Goal: Entertainment & Leisure: Consume media (video, audio)

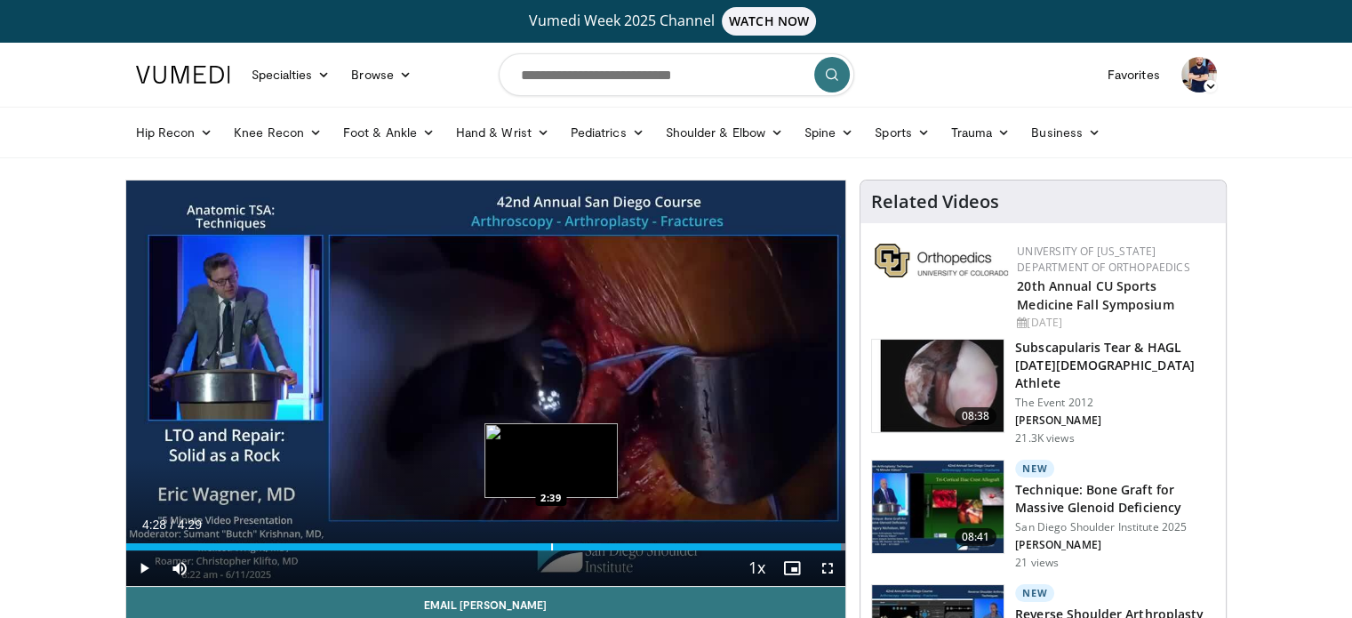
click at [550, 540] on div "Loaded : 100.00% 4:28 2:39" at bounding box center [486, 541] width 720 height 17
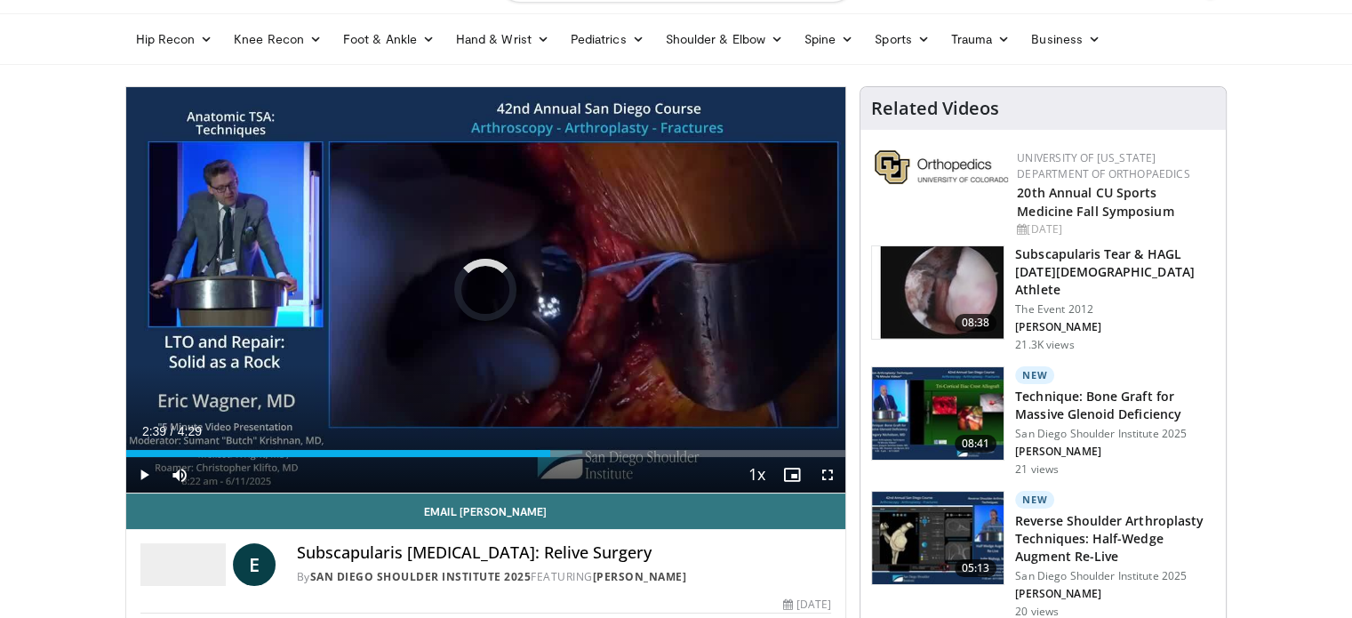
scroll to position [114, 0]
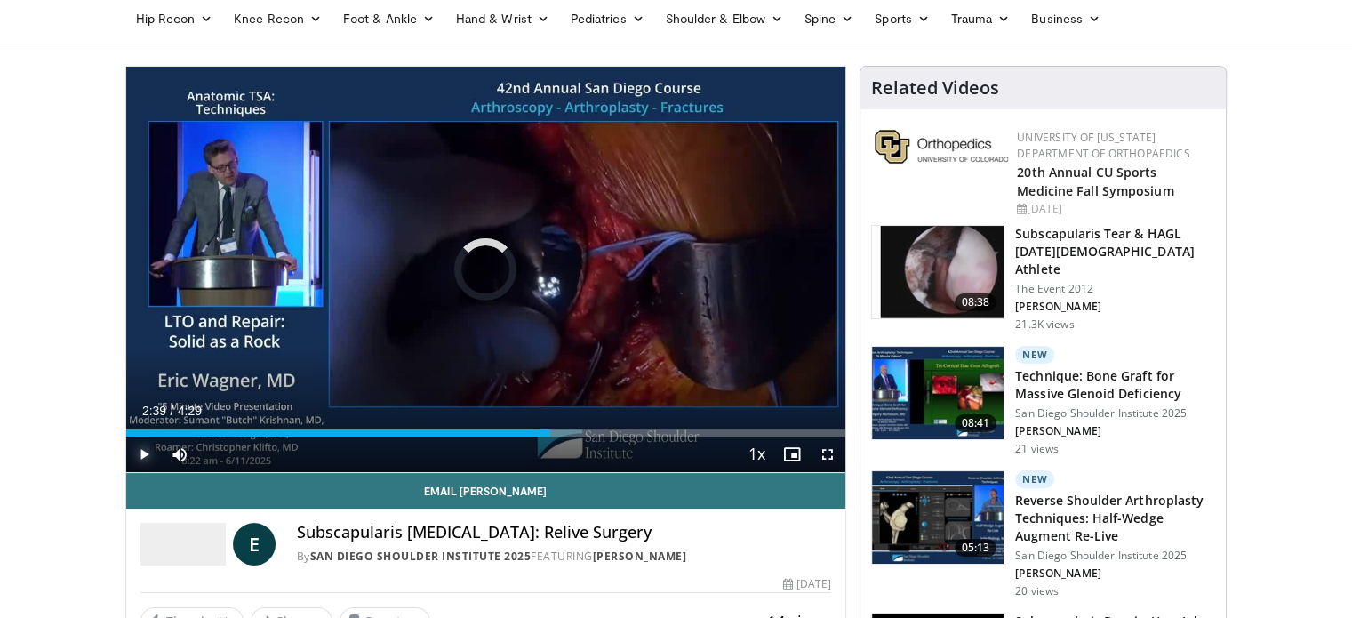
click at [145, 458] on span "Video Player" at bounding box center [144, 454] width 36 height 36
click at [143, 459] on span "Video Player" at bounding box center [144, 454] width 36 height 36
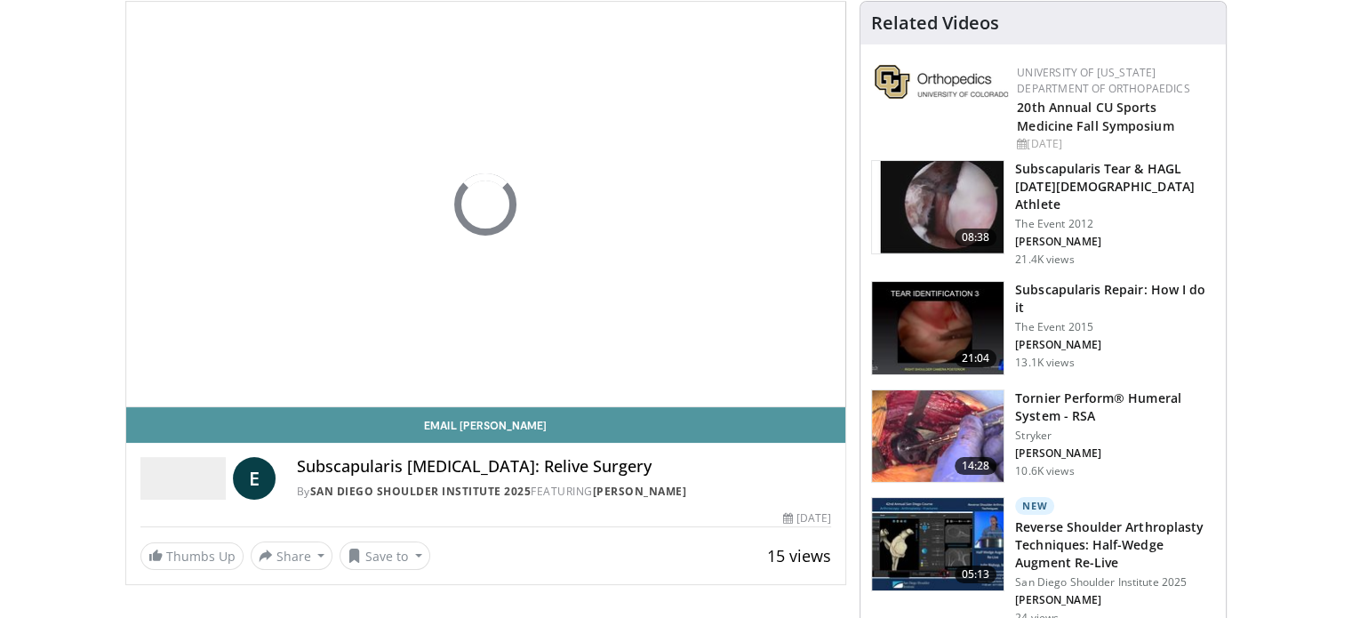
scroll to position [130, 0]
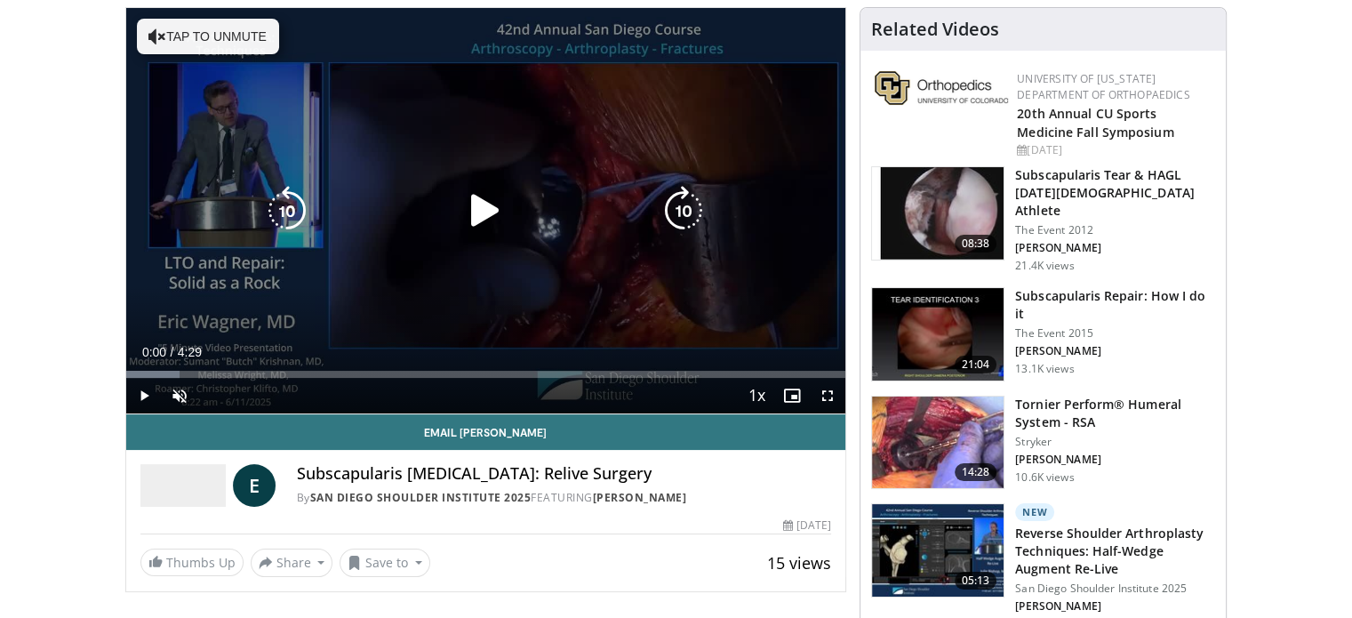
click at [209, 32] on button "Tap to unmute" at bounding box center [208, 37] width 142 height 36
click at [470, 201] on icon "Video Player" at bounding box center [485, 211] width 50 height 50
click at [416, 379] on div "Current Time 0:00 / Duration 4:29 Pause Skip Backward Skip Forward Mute Loaded …" at bounding box center [486, 396] width 720 height 36
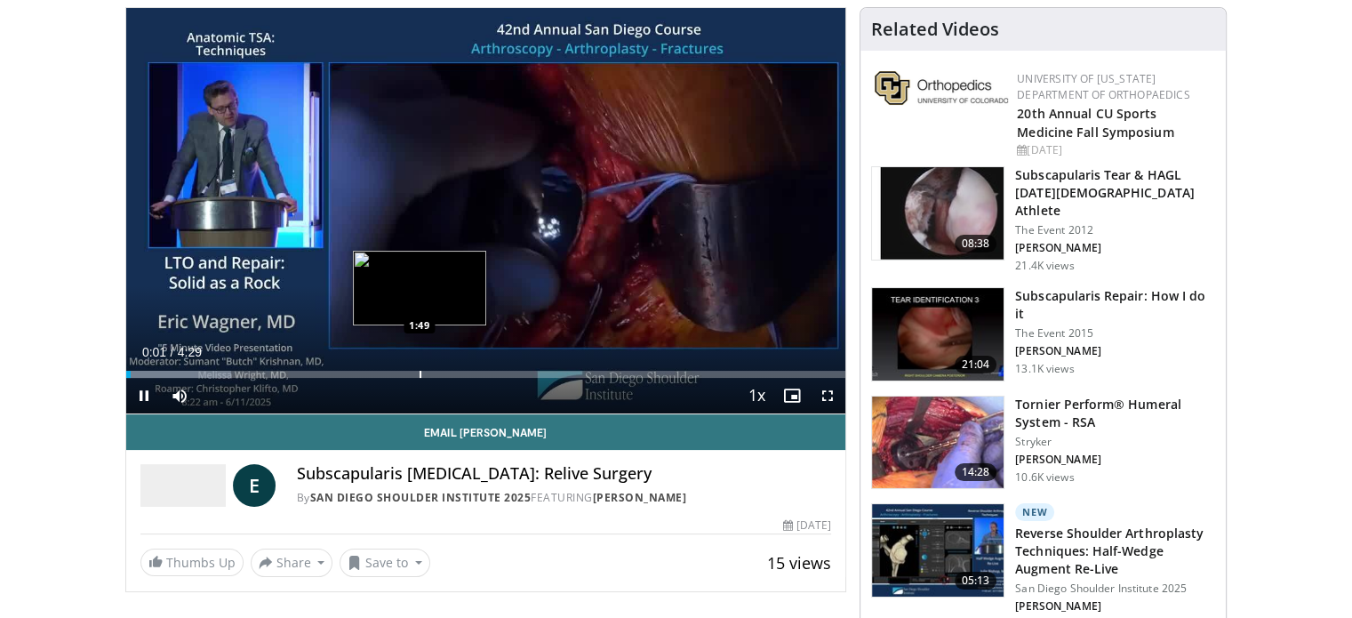
click at [419, 369] on div "Loaded : 14.69% 0:01 1:49" at bounding box center [486, 369] width 720 height 17
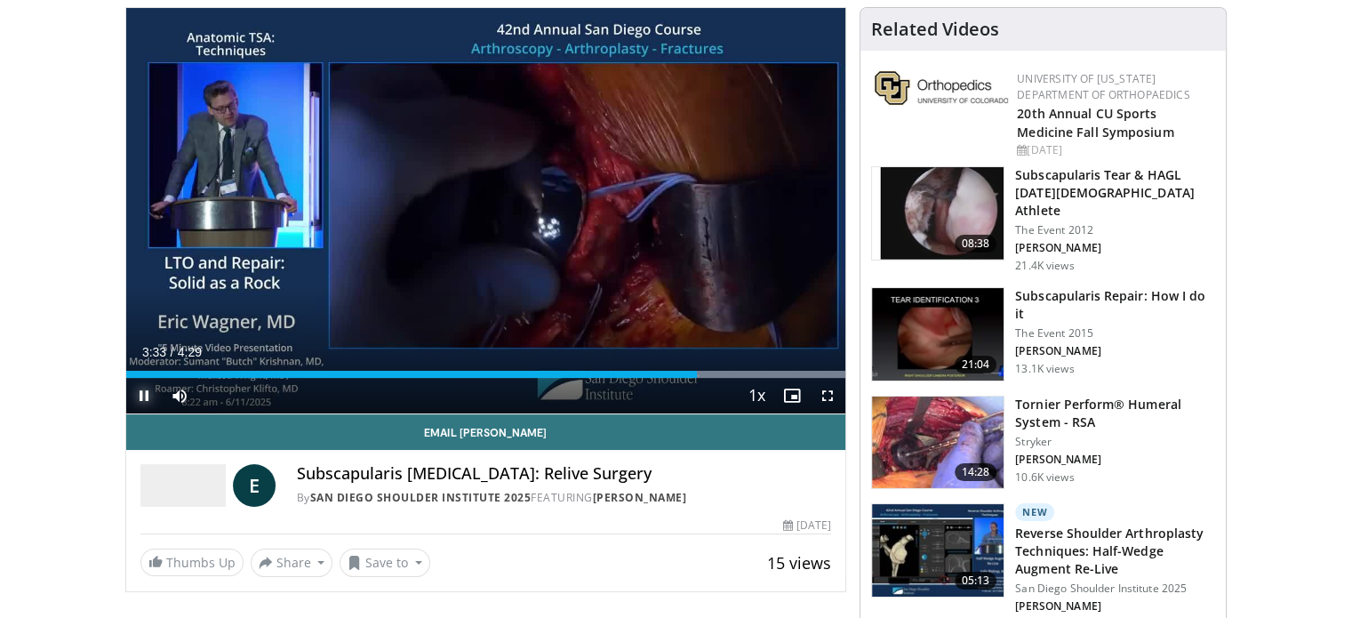
click at [134, 397] on span "Video Player" at bounding box center [144, 396] width 36 height 36
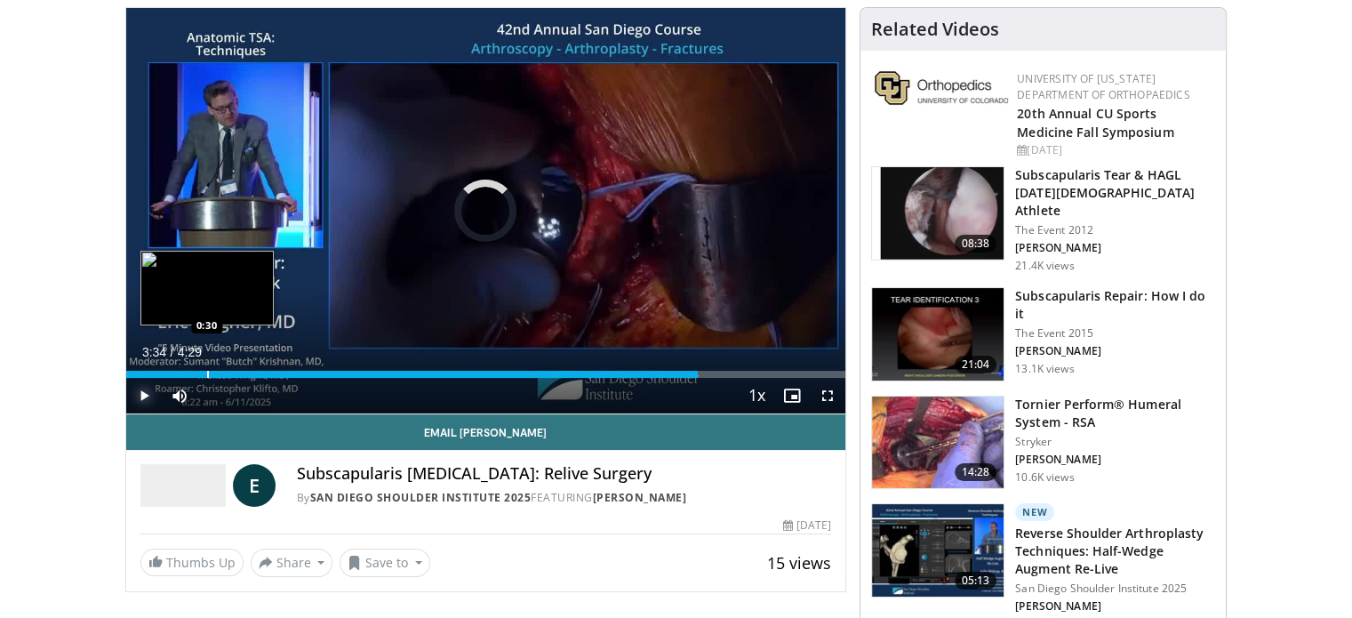
click at [207, 376] on div "Progress Bar" at bounding box center [208, 374] width 2 height 7
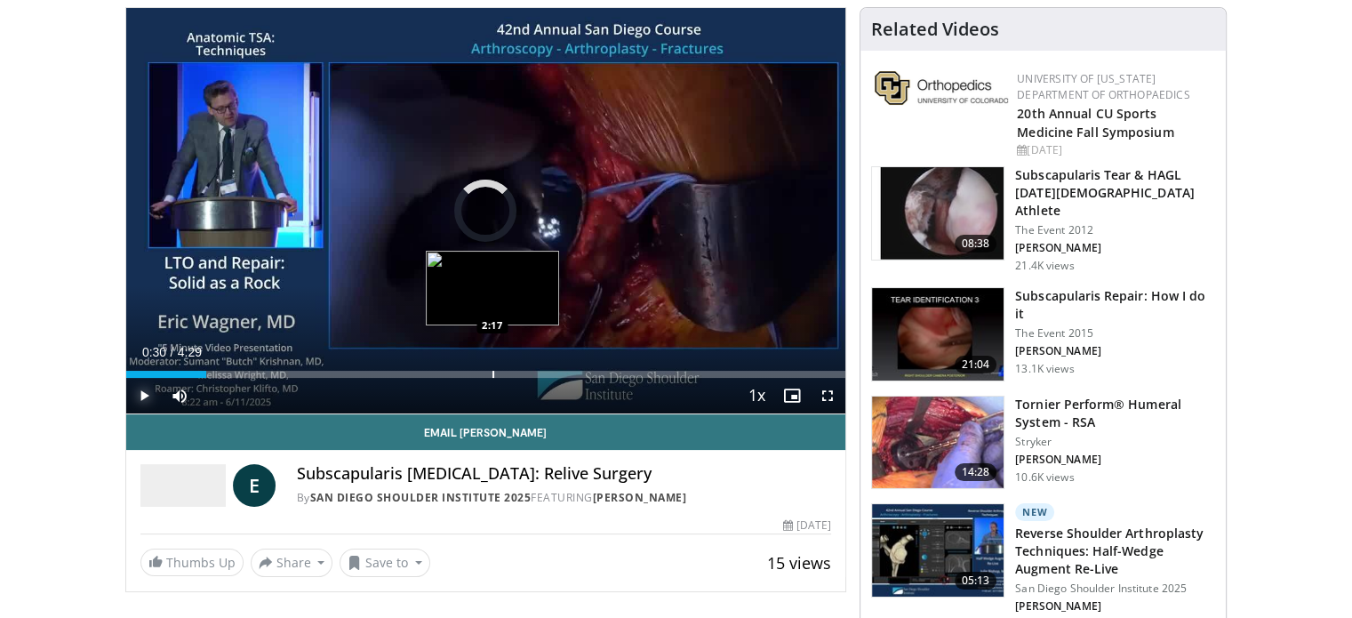
click at [492, 371] on div "Progress Bar" at bounding box center [493, 374] width 2 height 7
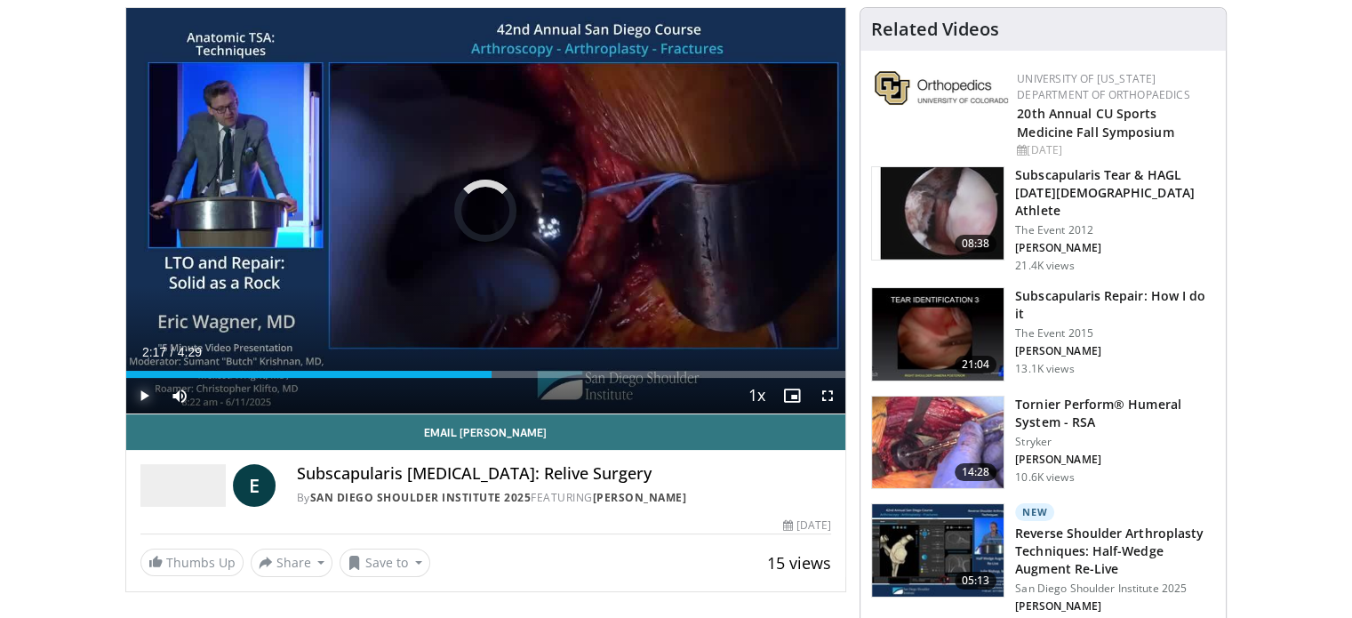
click at [136, 393] on span "Video Player" at bounding box center [144, 396] width 36 height 36
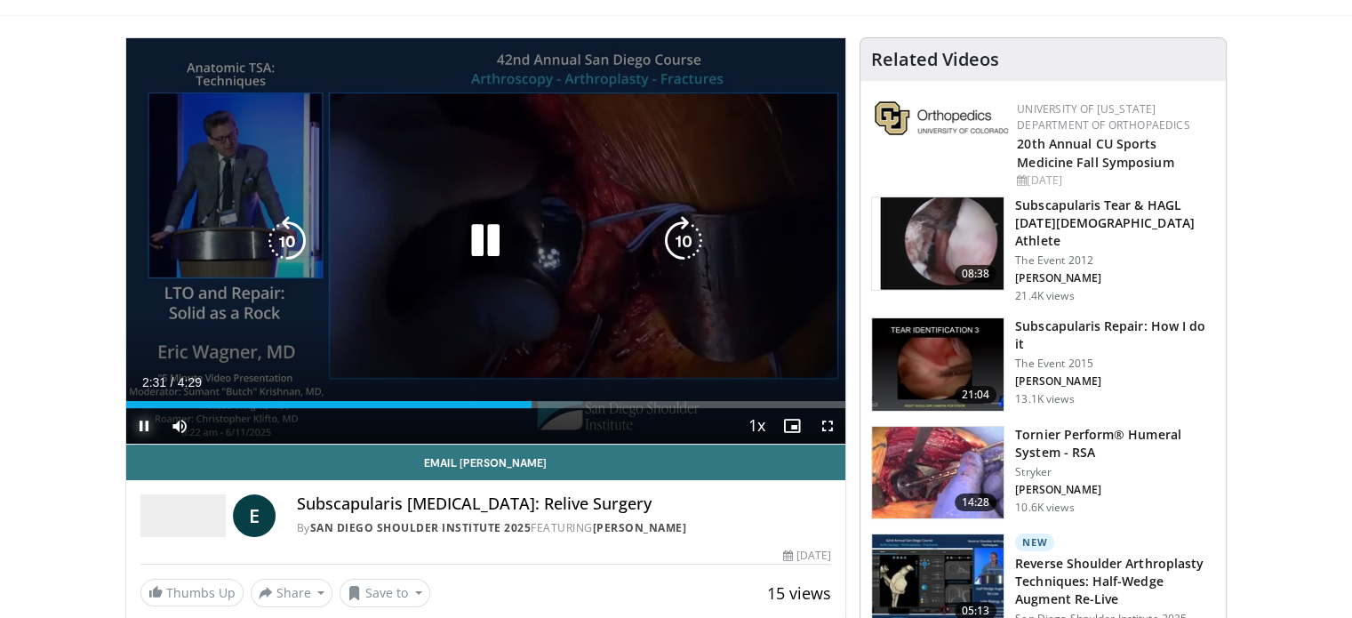
scroll to position [110, 0]
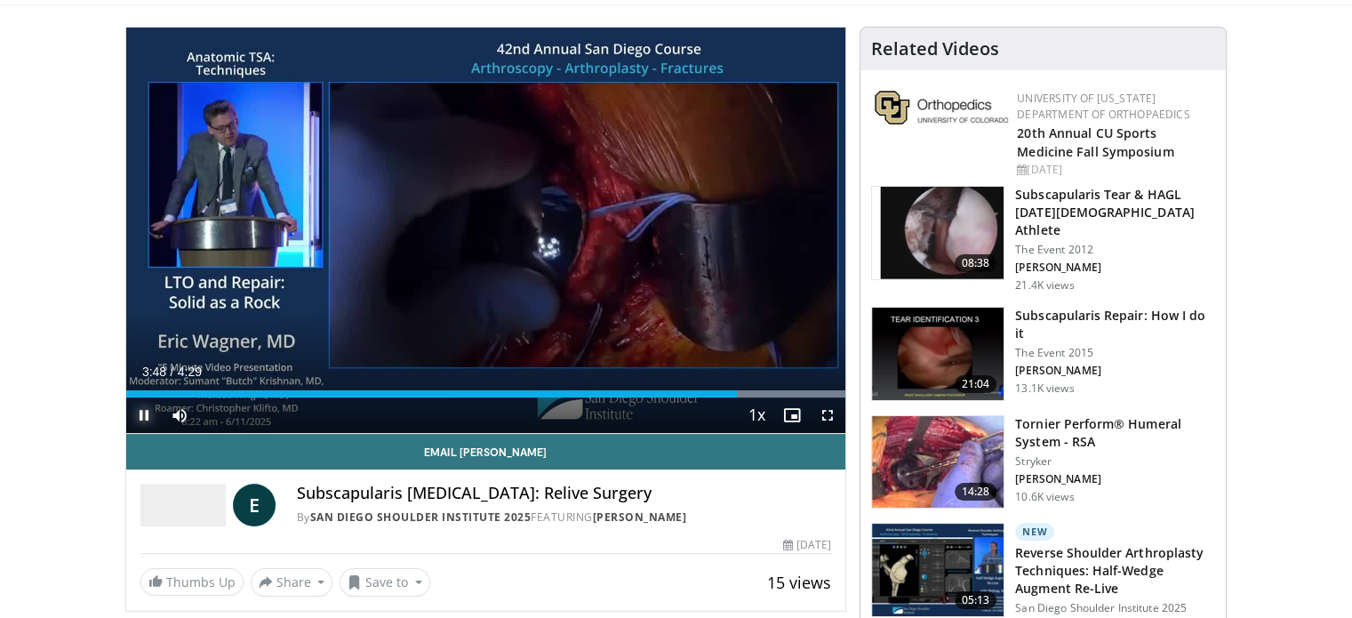
click at [140, 413] on span "Video Player" at bounding box center [144, 415] width 36 height 36
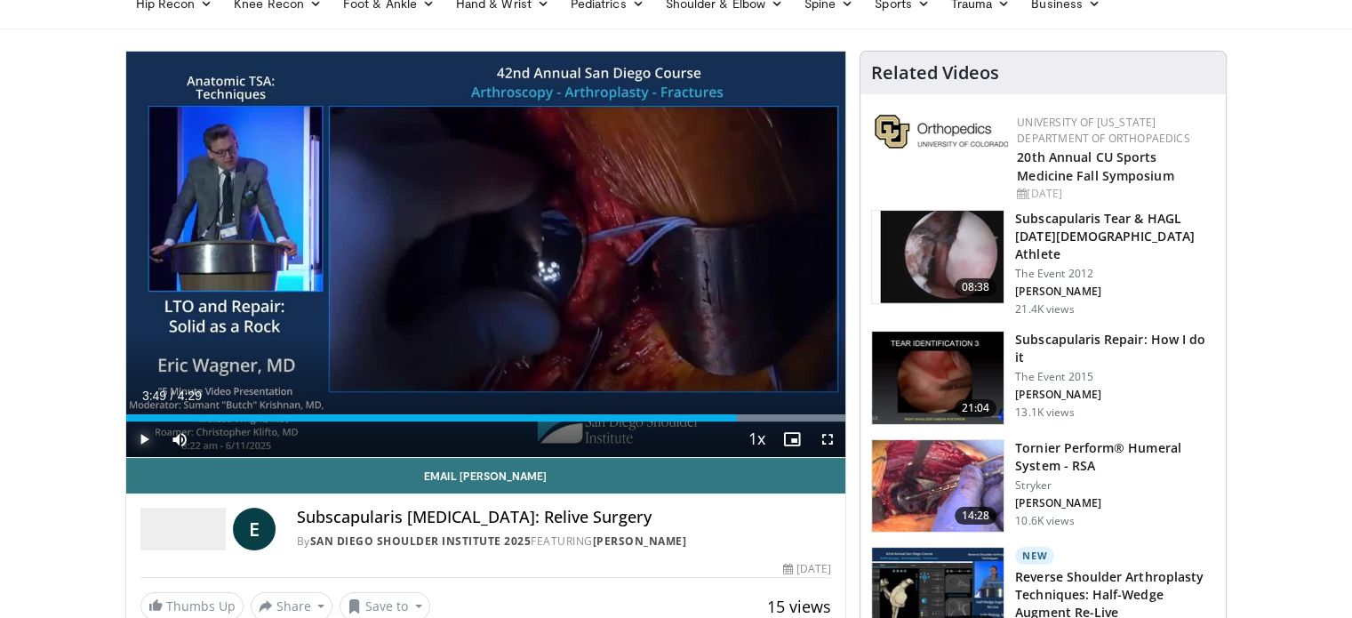
scroll to position [0, 0]
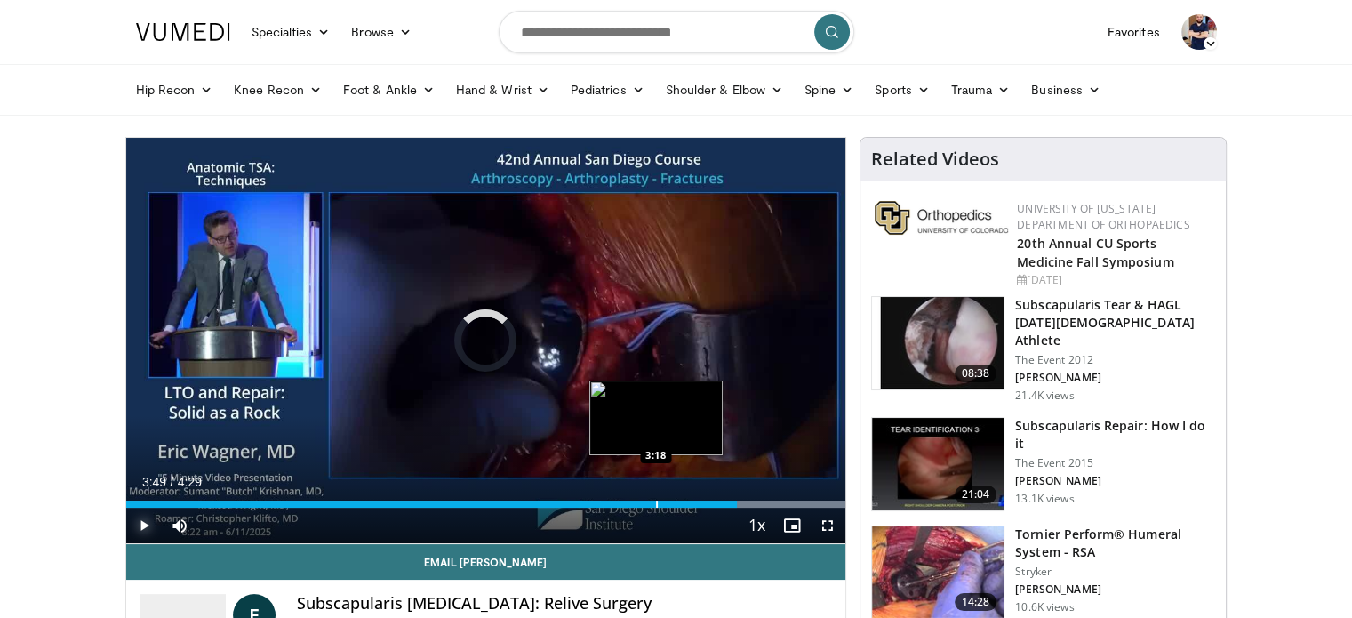
click at [654, 498] on div "Loaded : 100.00% 3:49 3:18" at bounding box center [486, 499] width 720 height 17
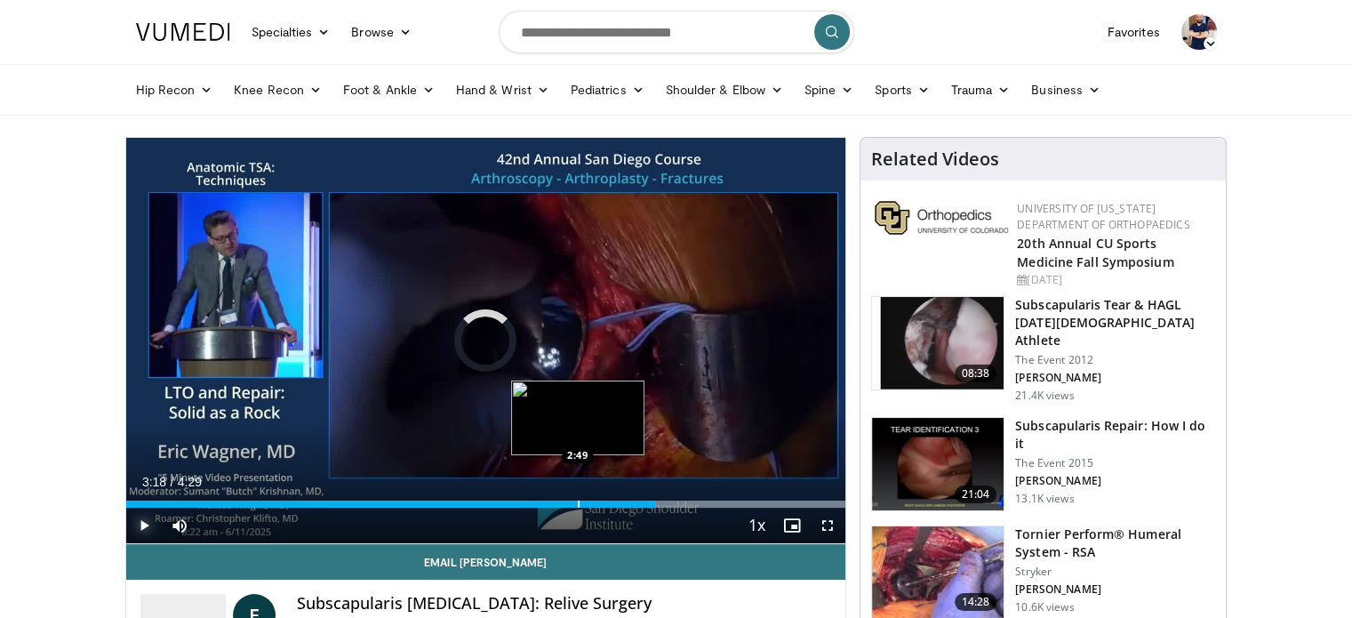
click at [578, 501] on div "Progress Bar" at bounding box center [579, 503] width 2 height 7
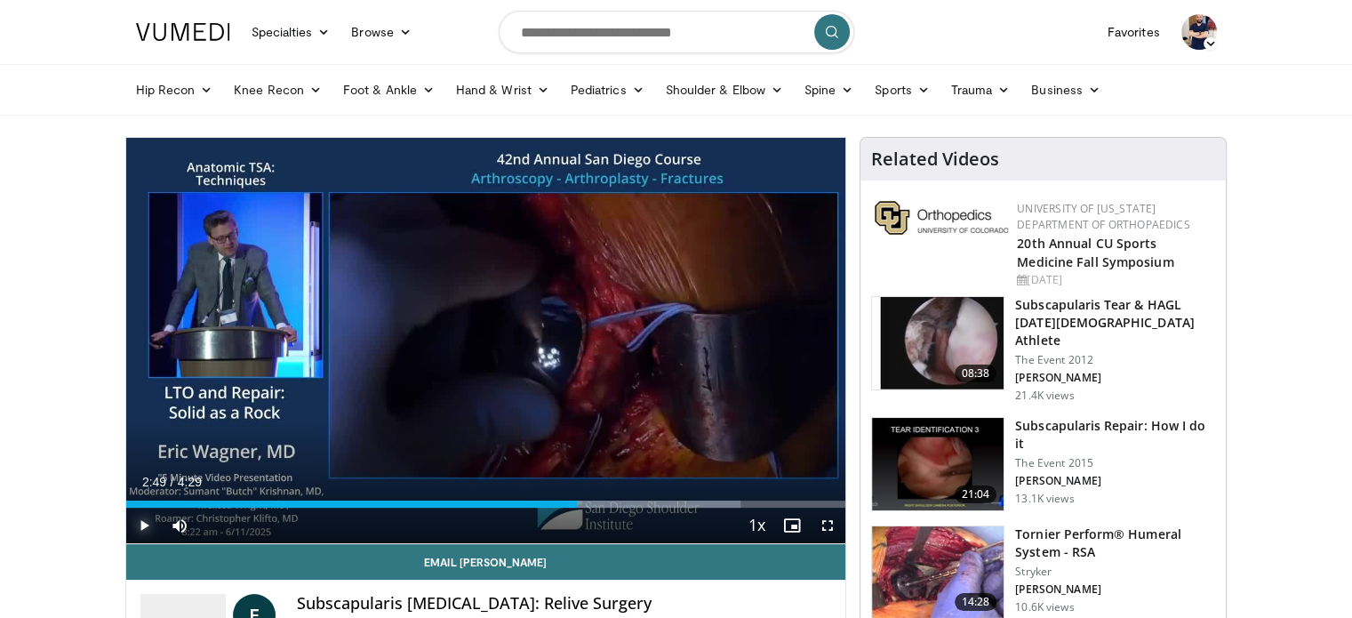
click at [148, 522] on span "Video Player" at bounding box center [144, 525] width 36 height 36
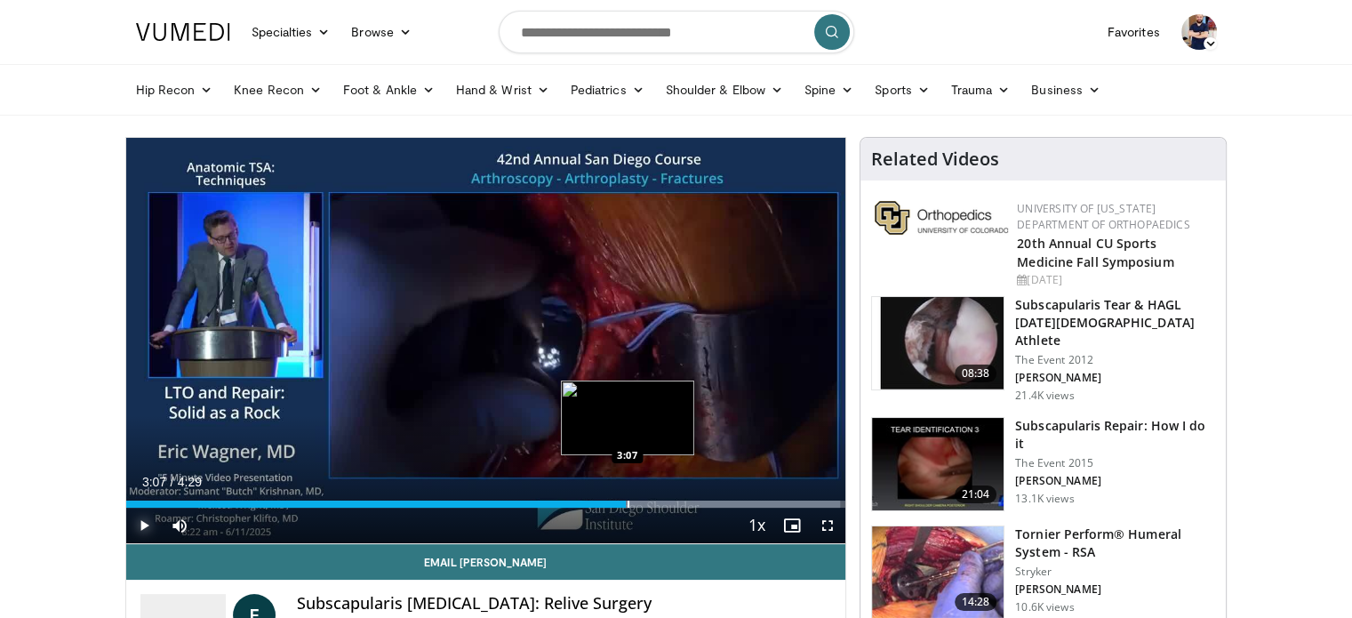
click at [626, 501] on div "3:07" at bounding box center [376, 503] width 500 height 7
click at [596, 504] on div "Loaded : 99.30% 2:56 2:56" at bounding box center [486, 503] width 720 height 7
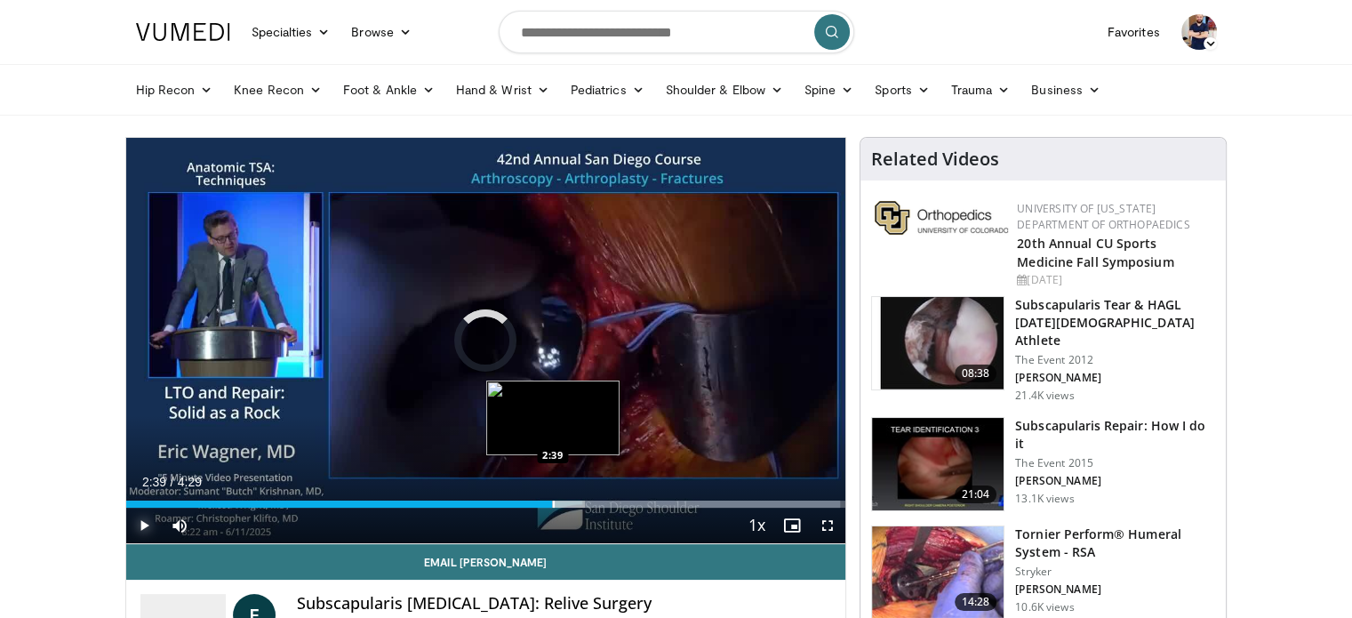
click at [553, 500] on div "Progress Bar" at bounding box center [554, 503] width 2 height 7
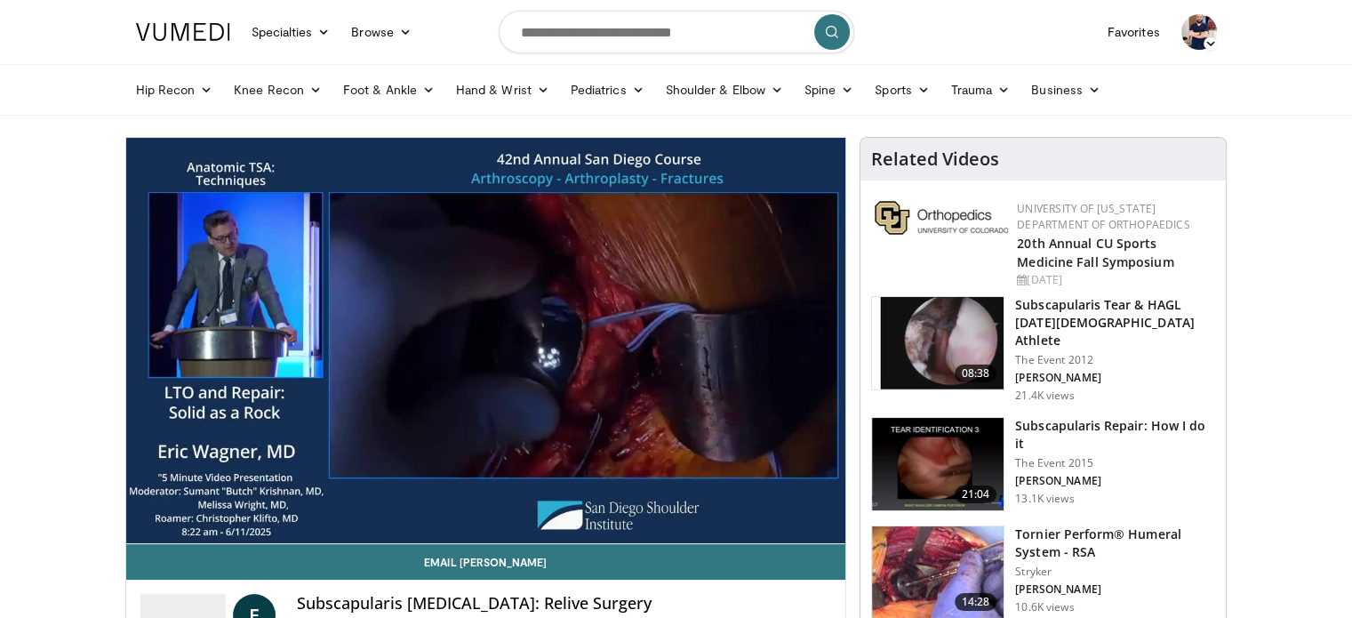
click at [552, 500] on video-js "**********" at bounding box center [486, 341] width 720 height 406
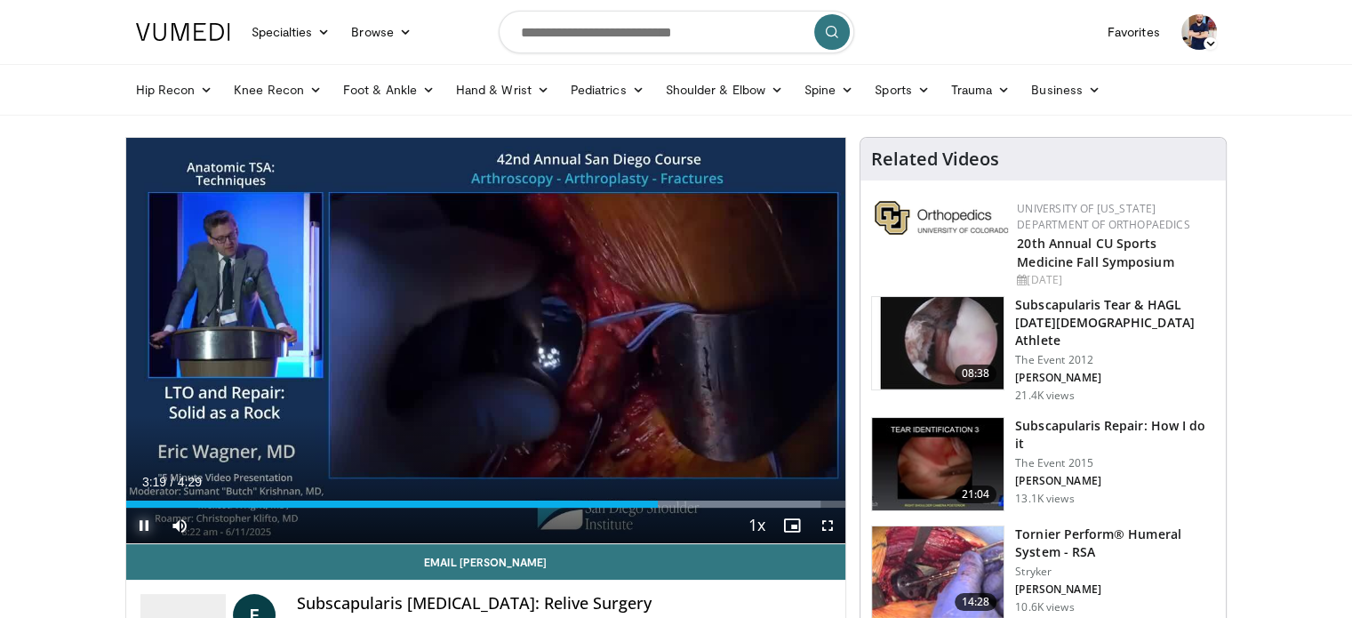
click at [146, 524] on span "Video Player" at bounding box center [144, 525] width 36 height 36
